Goal: Information Seeking & Learning: Learn about a topic

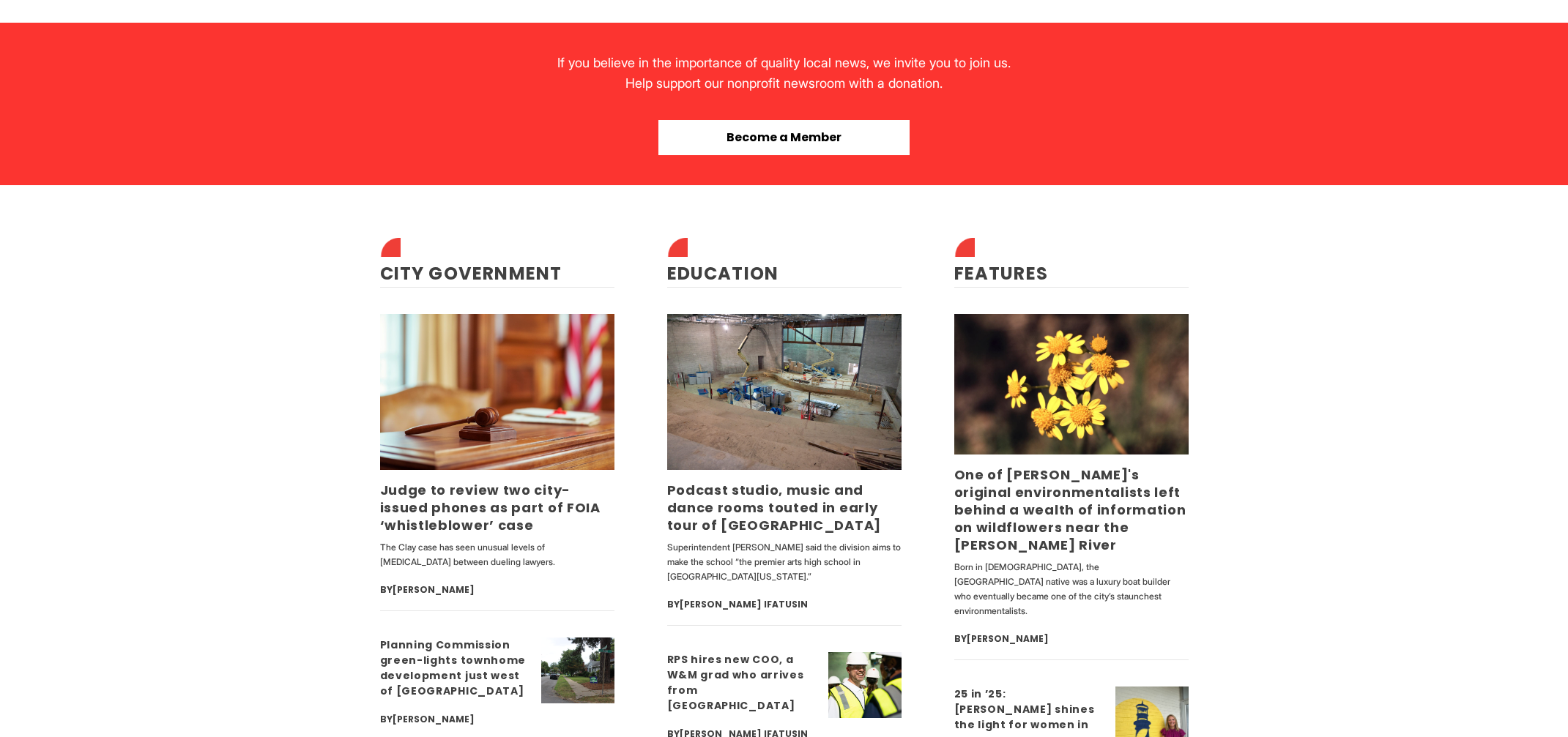
scroll to position [3470, 0]
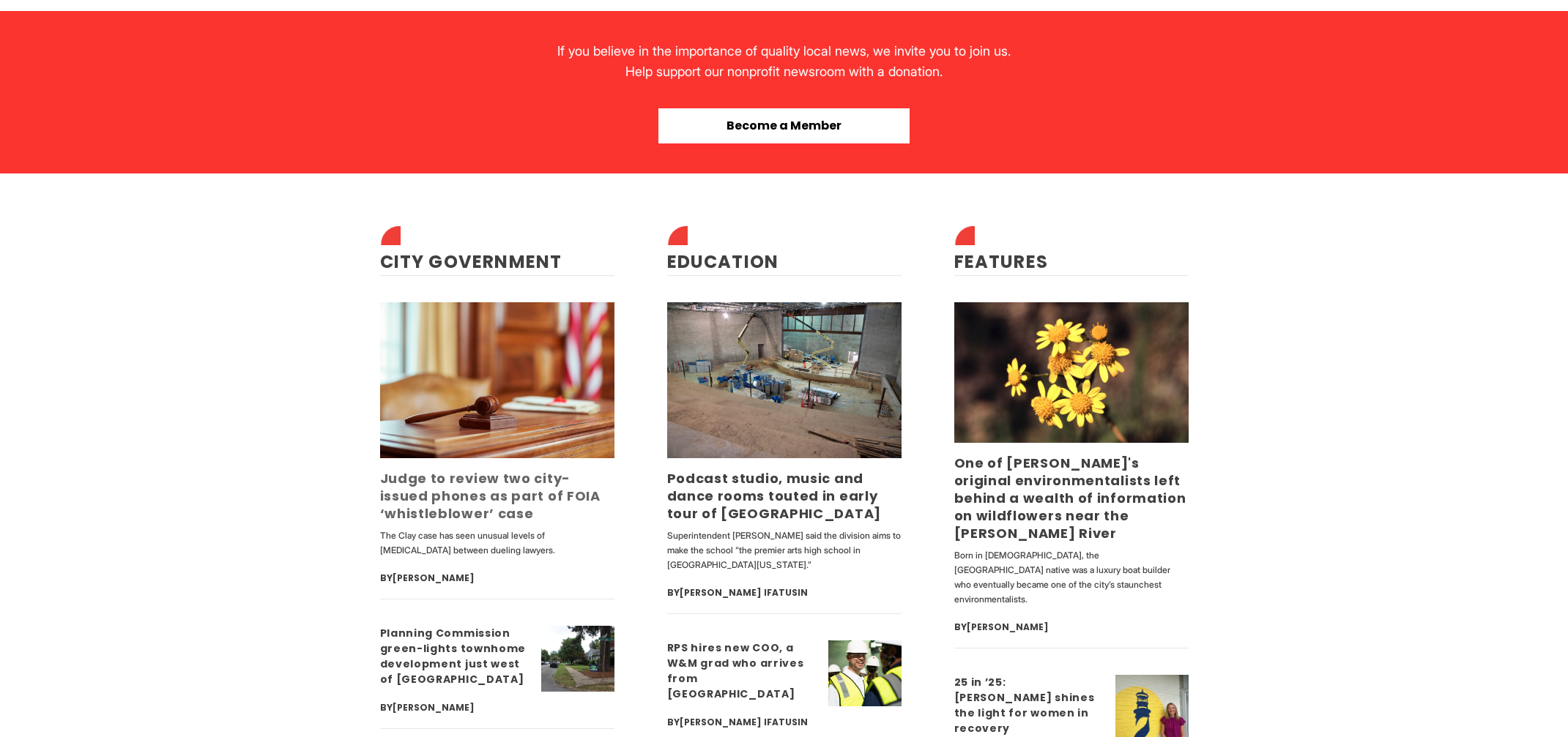
click at [502, 483] on link "Judge to review two city-issued phones as part of FOIA ‘whistleblower’ case" at bounding box center [490, 496] width 220 height 54
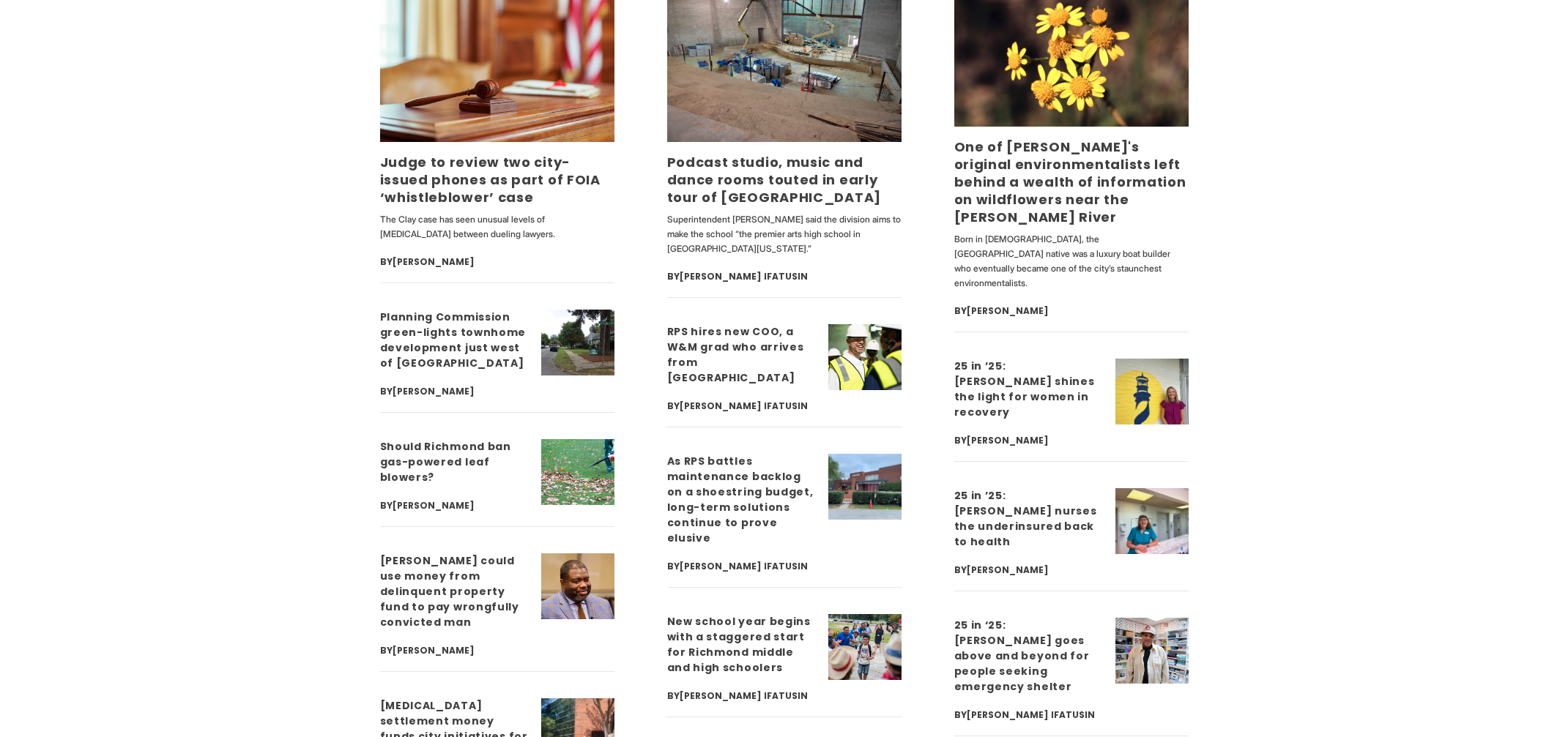
scroll to position [3788, 0]
click at [984, 358] on link "25 in ’25: [PERSON_NAME] shines the light for women in recovery" at bounding box center [1025, 388] width 141 height 61
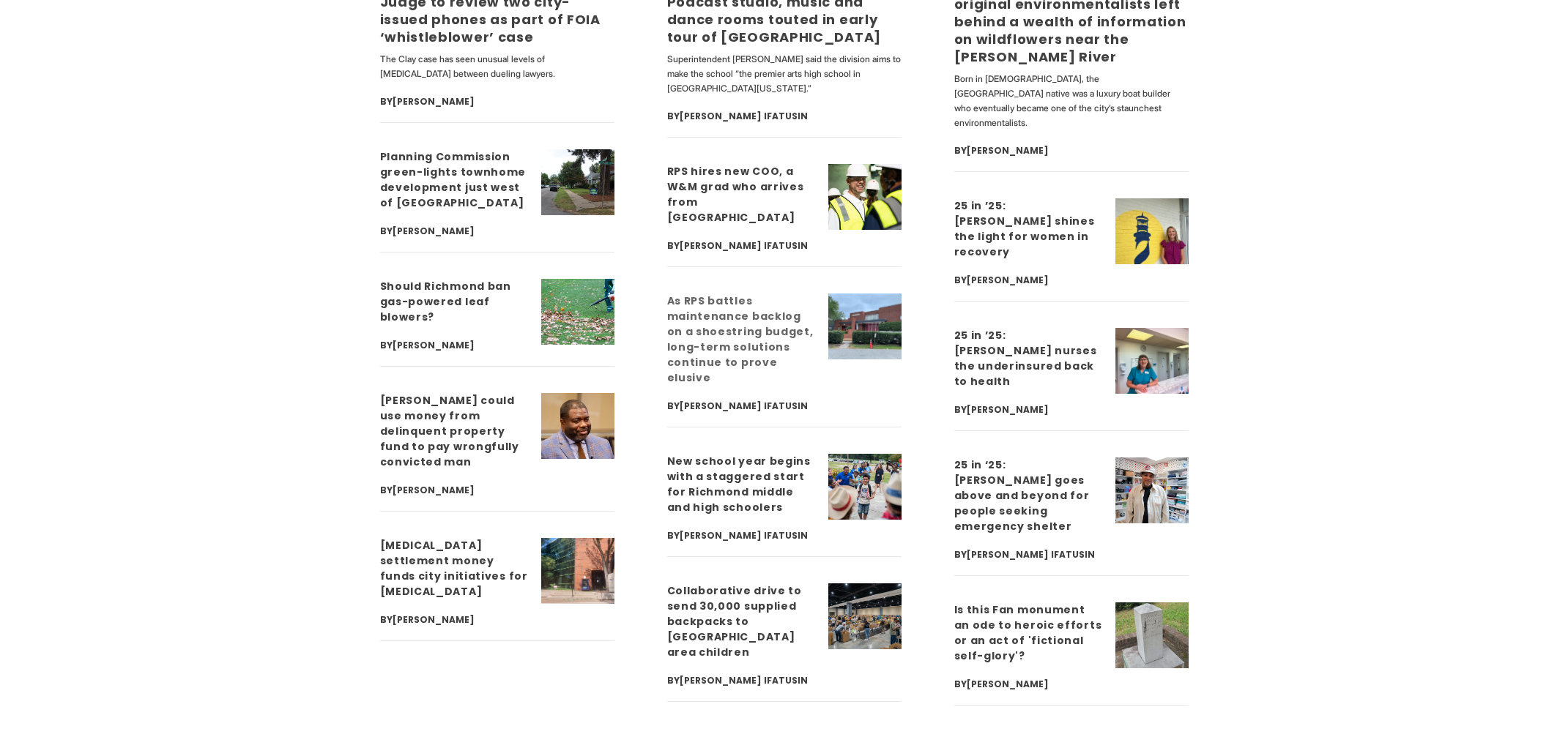
scroll to position [3951, 0]
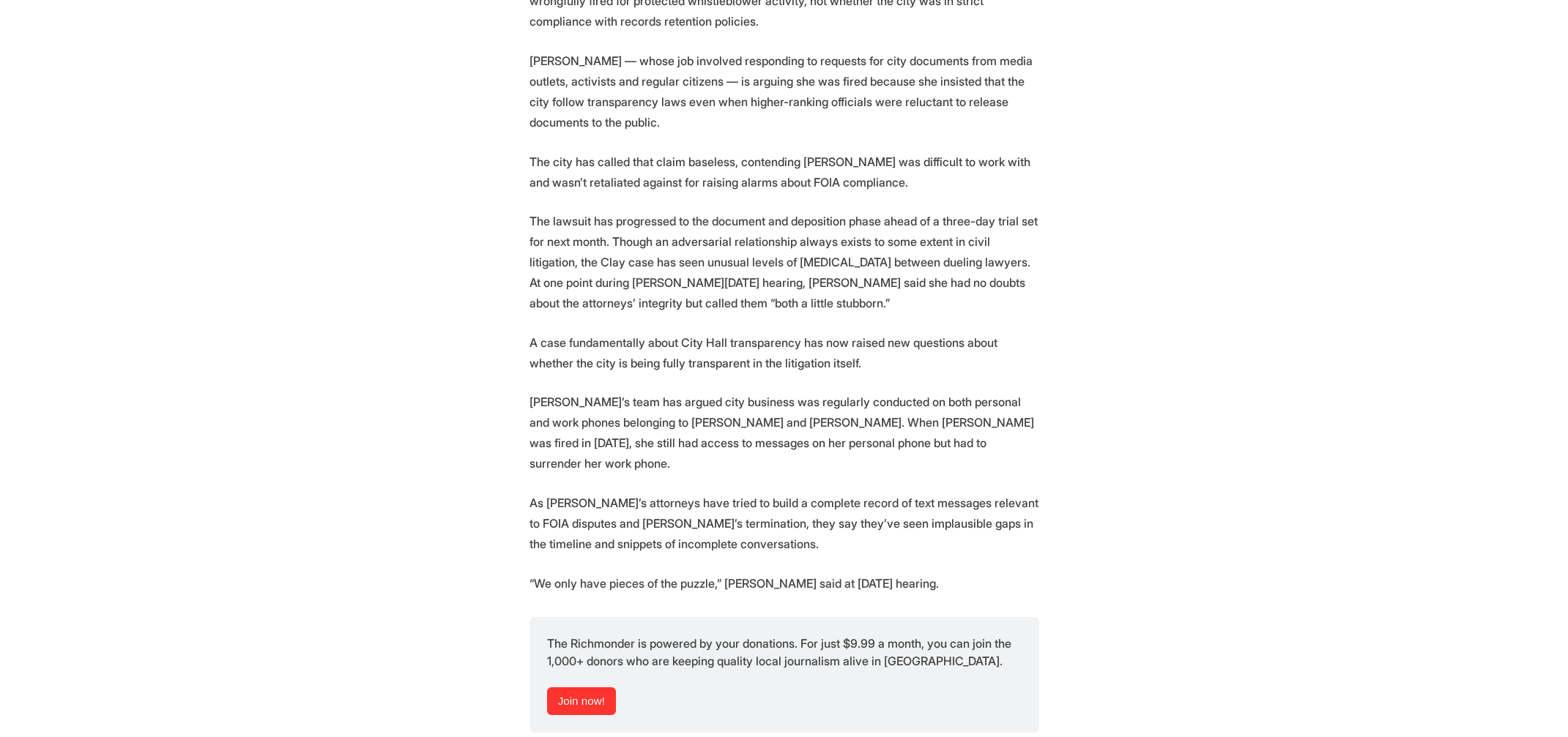
scroll to position [1329, 0]
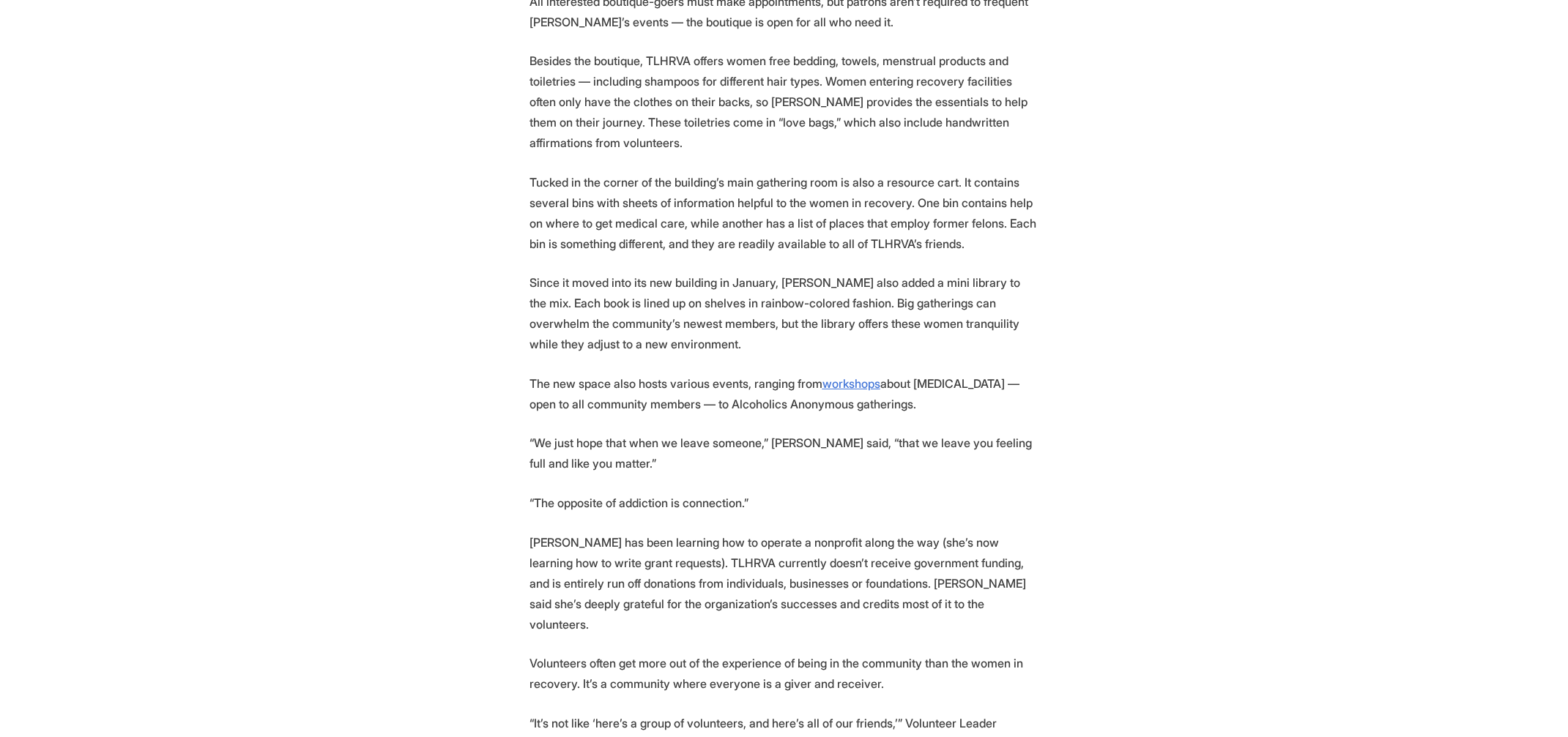
scroll to position [1987, 0]
